Goal: Communication & Community: Answer question/provide support

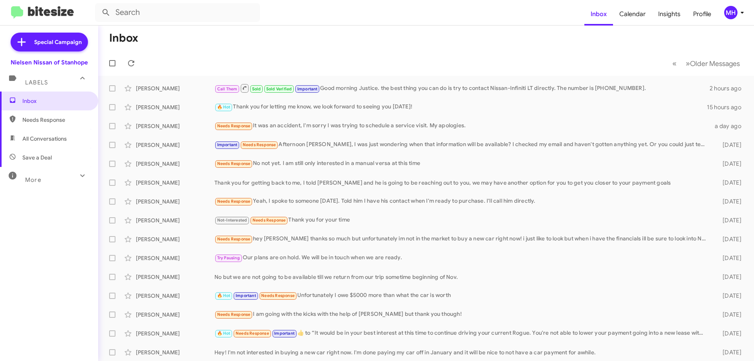
click at [47, 138] on span "All Conversations" at bounding box center [44, 139] width 44 height 8
type input "in:all-conversations"
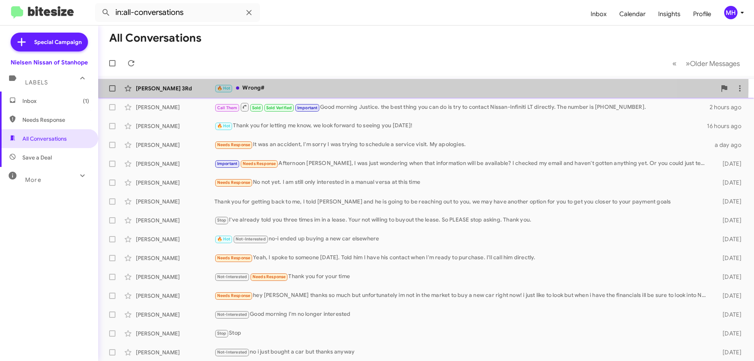
click at [263, 84] on div "🔥 Hot Wrong#" at bounding box center [465, 88] width 502 height 9
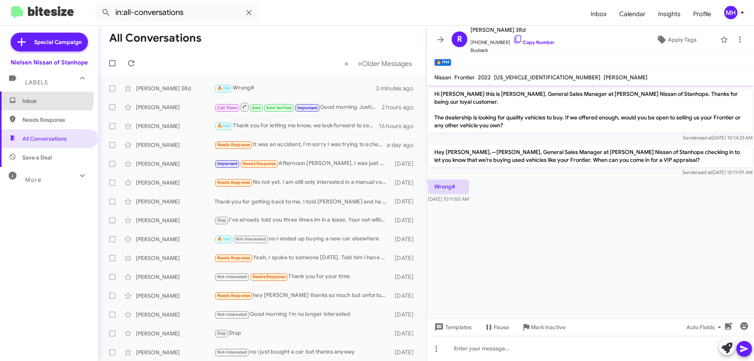
click at [45, 98] on span "Inbox" at bounding box center [55, 101] width 67 height 8
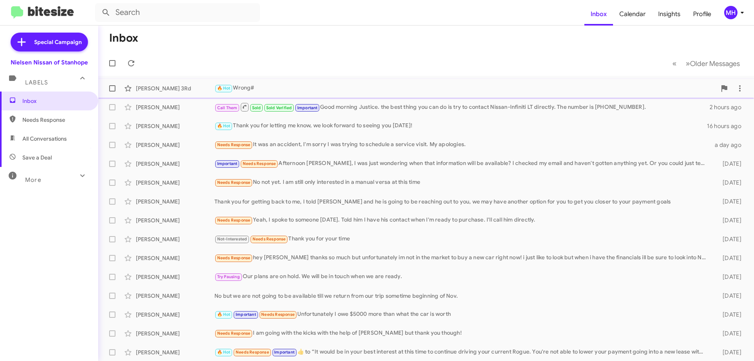
click at [243, 89] on div "🔥 Hot Wrong#" at bounding box center [465, 88] width 502 height 9
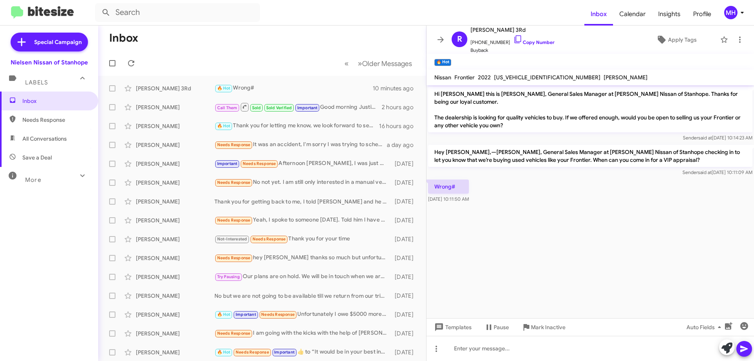
click at [58, 136] on span "All Conversations" at bounding box center [44, 139] width 44 height 8
type input "in:all-conversations"
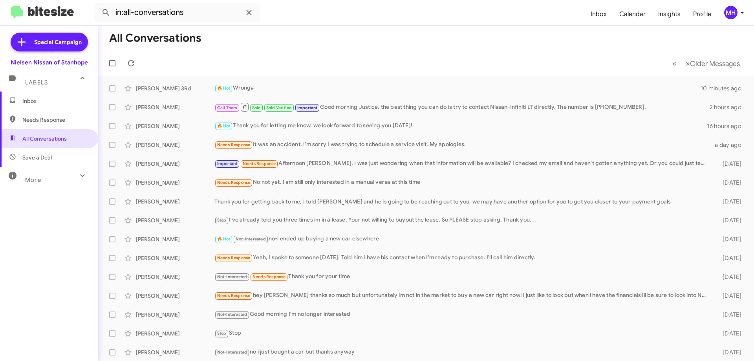
click at [62, 101] on span "Inbox" at bounding box center [55, 101] width 67 height 8
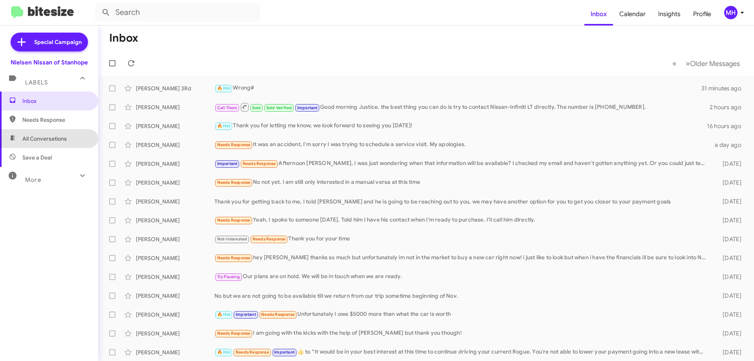
click at [55, 135] on span "All Conversations" at bounding box center [44, 139] width 44 height 8
type input "in:all-conversations"
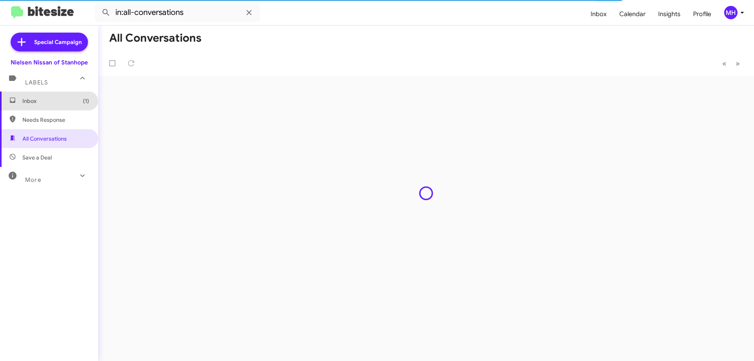
click at [60, 99] on span "Inbox (1)" at bounding box center [55, 101] width 67 height 8
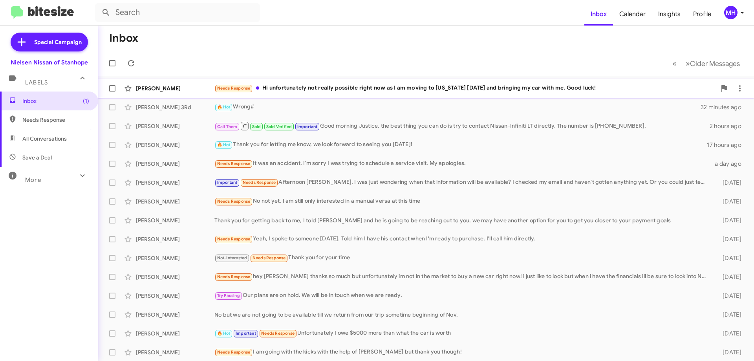
click at [312, 83] on div "[PERSON_NAME] Needs Response Hi unfortunately not really possible right now as …" at bounding box center [425, 88] width 643 height 16
